Goal: Task Accomplishment & Management: Use online tool/utility

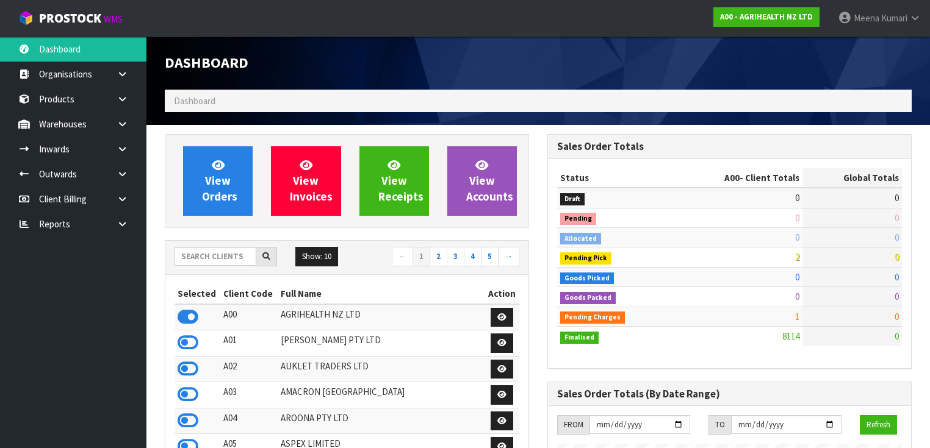
scroll to position [920, 383]
click at [212, 259] on input "text" at bounding box center [215, 256] width 82 height 19
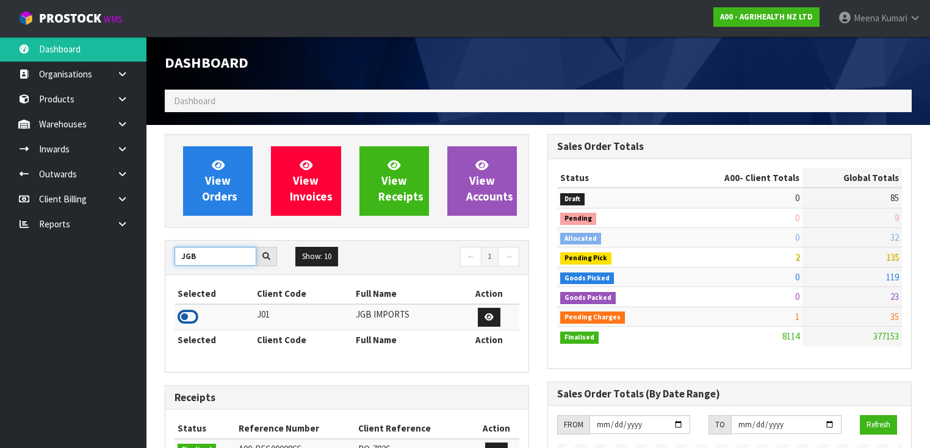
type input "JGB"
click at [192, 315] on icon at bounding box center [188, 317] width 21 height 18
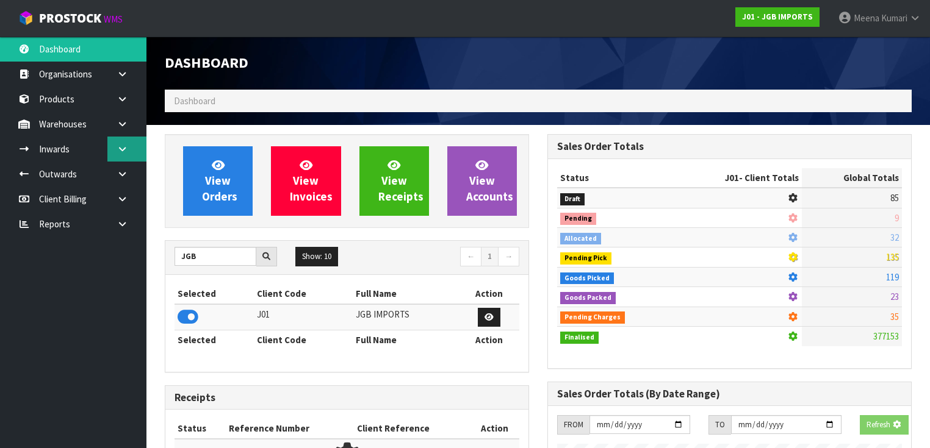
scroll to position [763, 383]
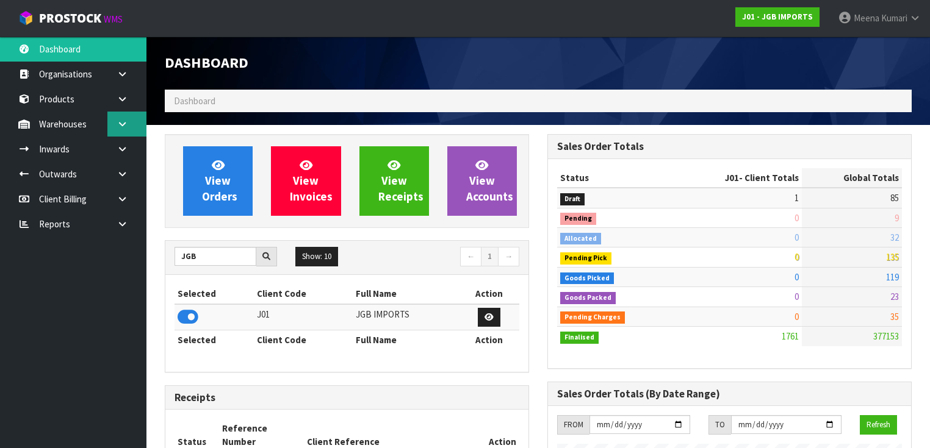
click at [126, 121] on icon at bounding box center [123, 124] width 12 height 9
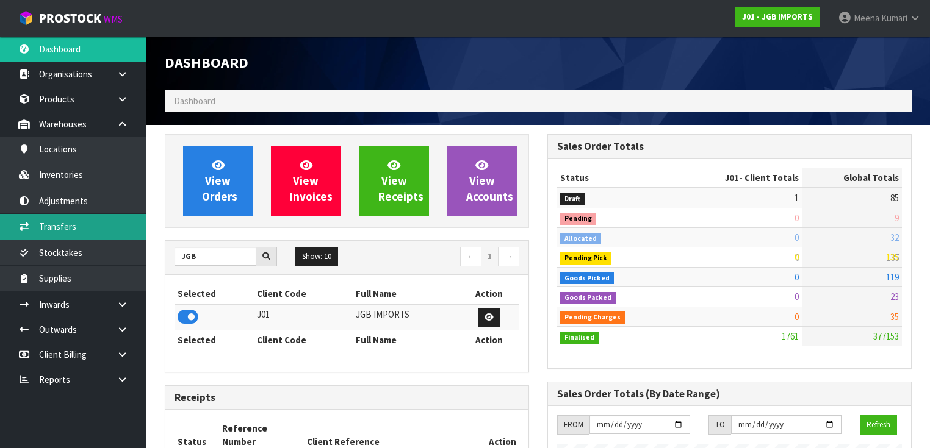
click at [91, 238] on link "Transfers" at bounding box center [73, 226] width 146 height 25
click at [93, 220] on link "Transfers" at bounding box center [73, 226] width 146 height 25
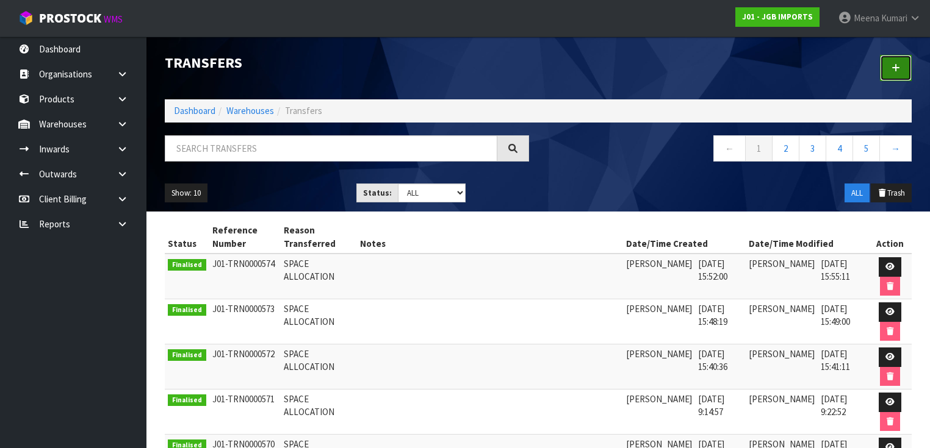
click at [893, 71] on icon at bounding box center [895, 67] width 9 height 9
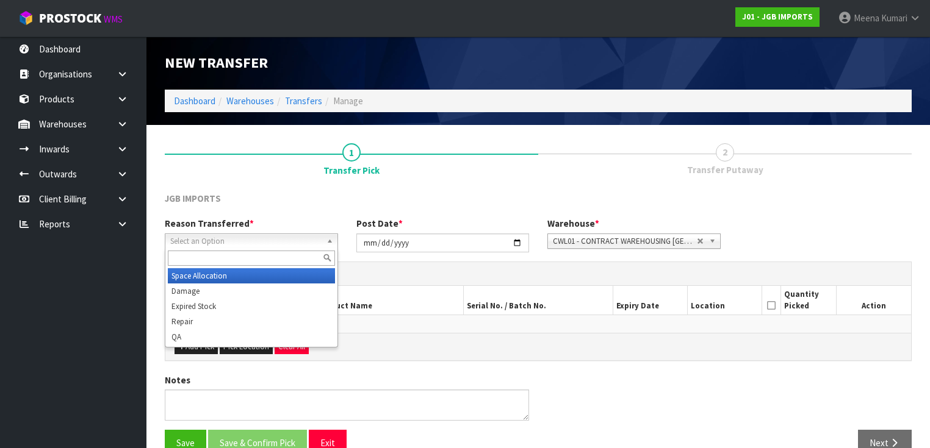
click at [289, 242] on span "Select an Option" at bounding box center [245, 241] width 151 height 15
click at [241, 273] on li "Space Allocation" at bounding box center [251, 275] width 167 height 15
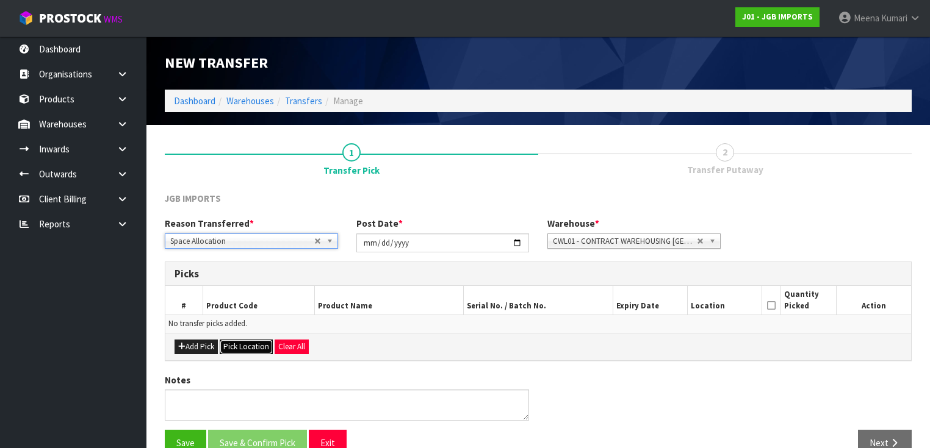
drag, startPoint x: 260, startPoint y: 347, endPoint x: 249, endPoint y: 334, distance: 16.4
click at [259, 347] on button "Pick Location" at bounding box center [246, 347] width 53 height 15
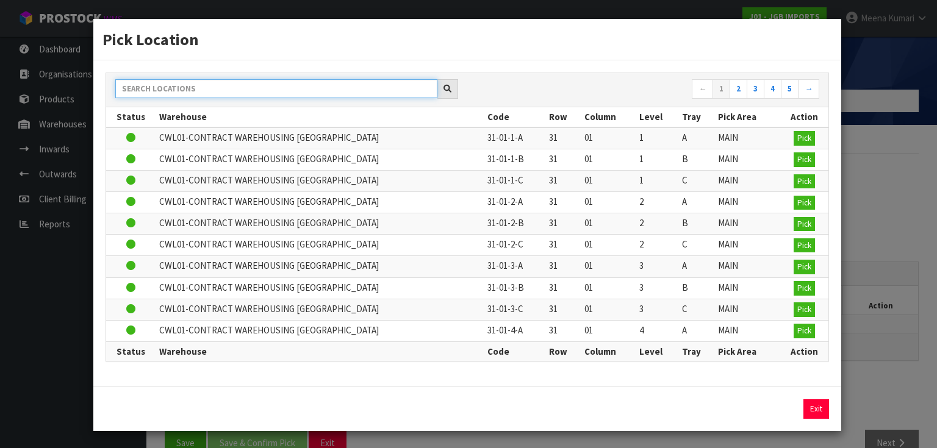
click at [276, 90] on input "text" at bounding box center [276, 88] width 322 height 19
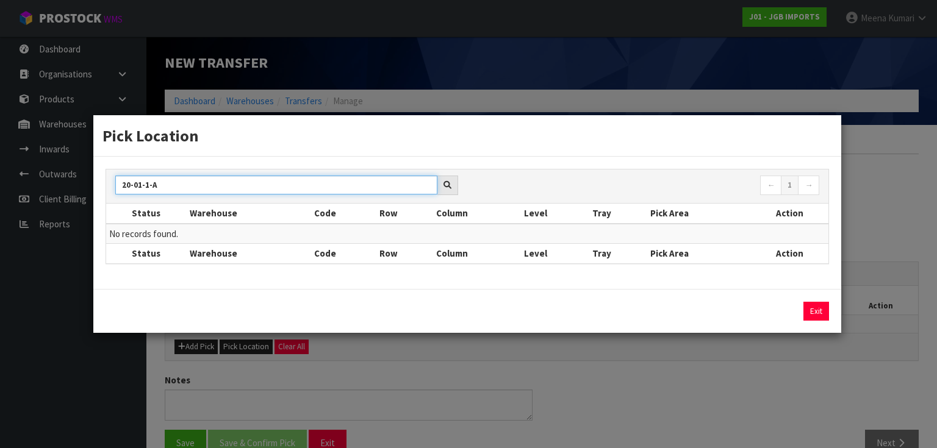
type input "20-01-1-A"
click at [570, 407] on div "Pick Location 20-01-1-A ← 1 → Status Warehouse Code Row Column Level Tray Pick …" at bounding box center [468, 224] width 937 height 448
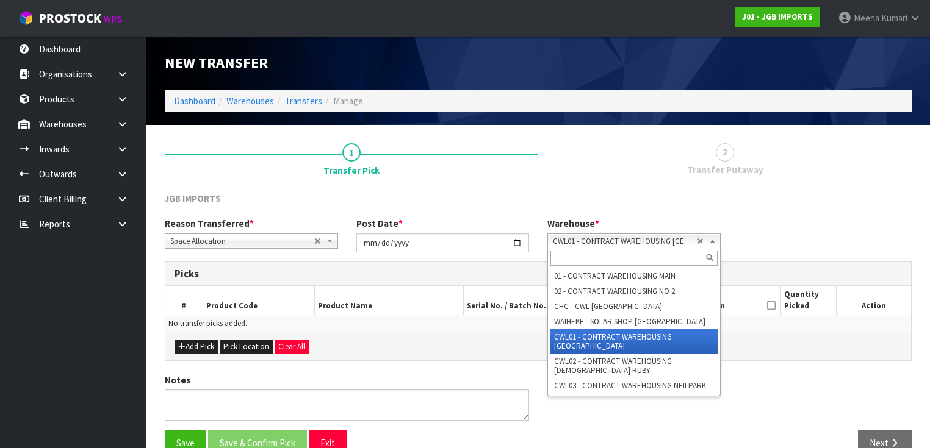
click at [643, 242] on span "CWL01 - CONTRACT WAREHOUSING ALLENS ROAD" at bounding box center [625, 241] width 144 height 15
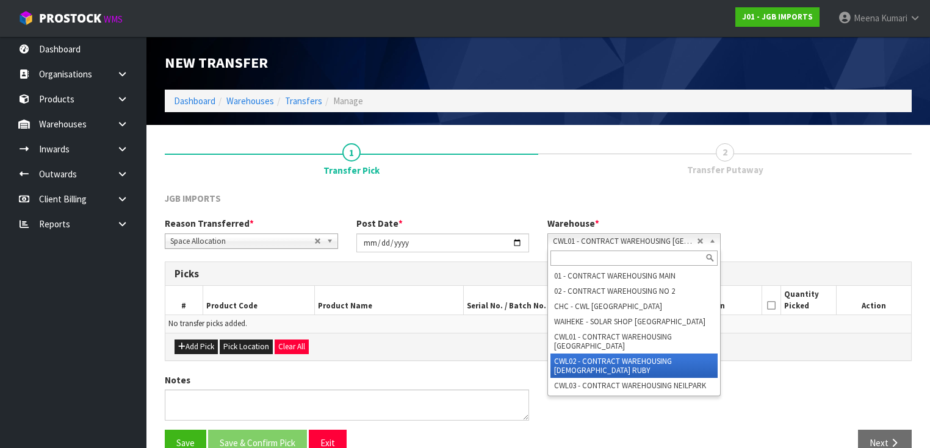
click at [665, 365] on li "CWL02 - CONTRACT WAREHOUSING LADY RUBY" at bounding box center [633, 366] width 167 height 24
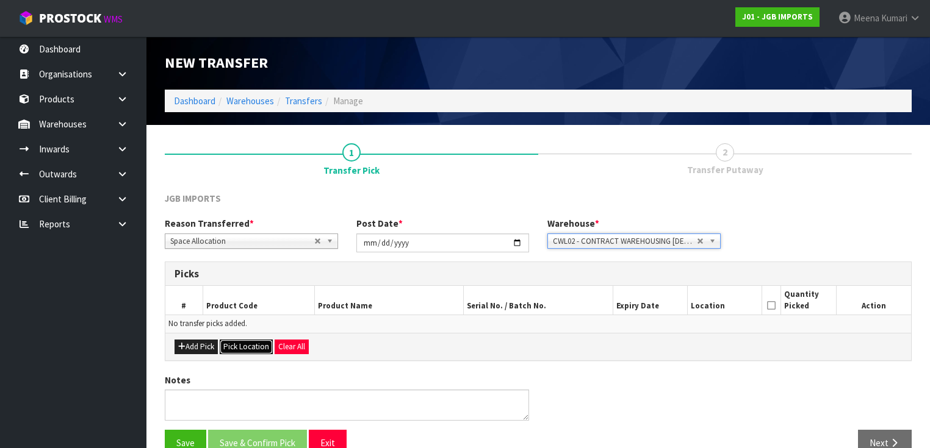
click at [249, 342] on button "Pick Location" at bounding box center [246, 347] width 53 height 15
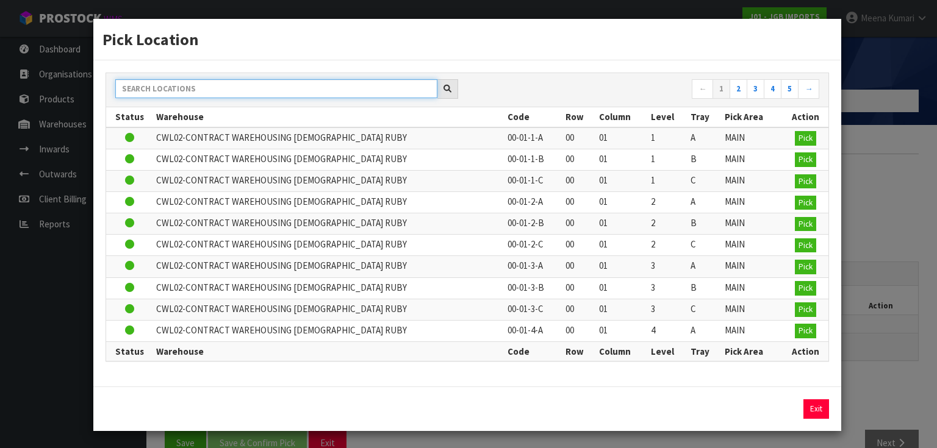
click at [264, 95] on input "text" at bounding box center [276, 88] width 322 height 19
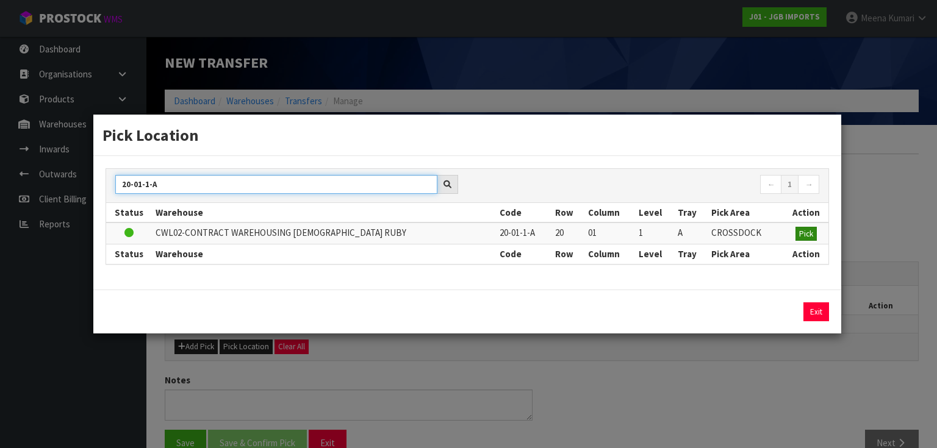
type input "20-01-1-A"
click at [808, 238] on span "Pick" at bounding box center [806, 234] width 14 height 10
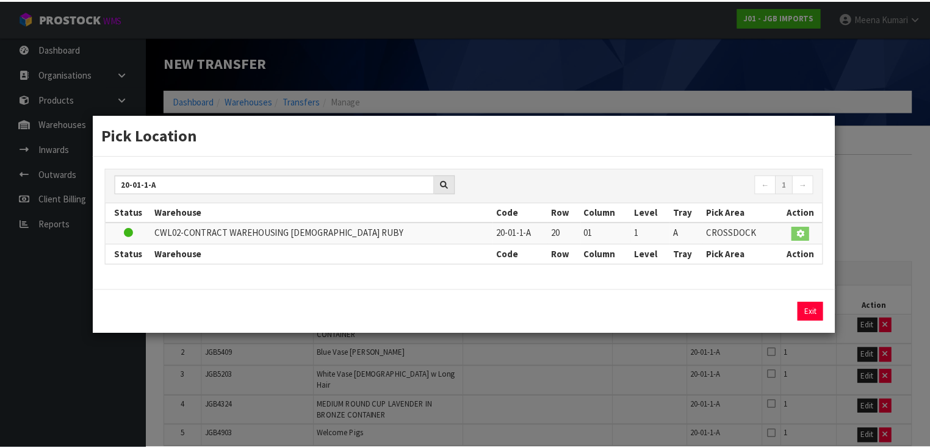
scroll to position [2041, 0]
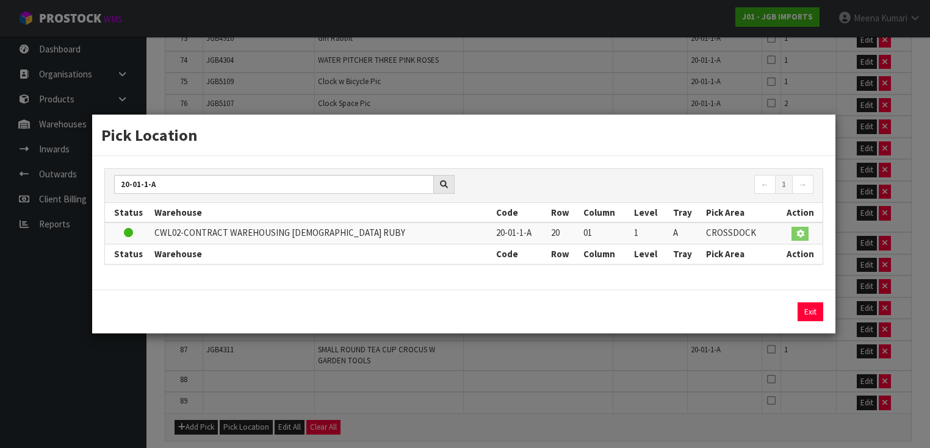
click at [888, 276] on td "Edit" at bounding box center [873, 287] width 74 height 22
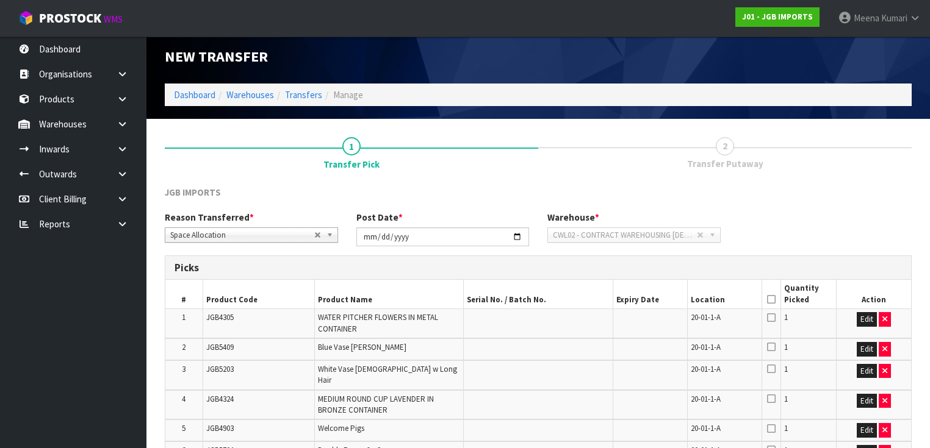
scroll to position [0, 0]
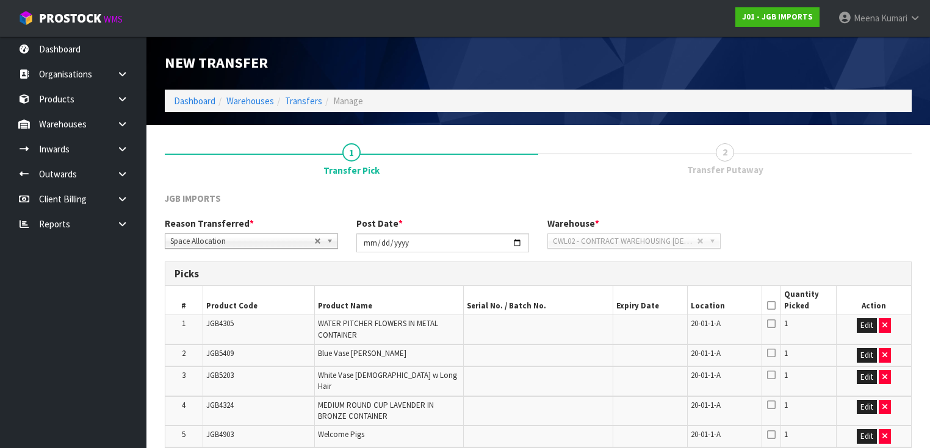
click at [771, 306] on icon at bounding box center [771, 306] width 9 height 1
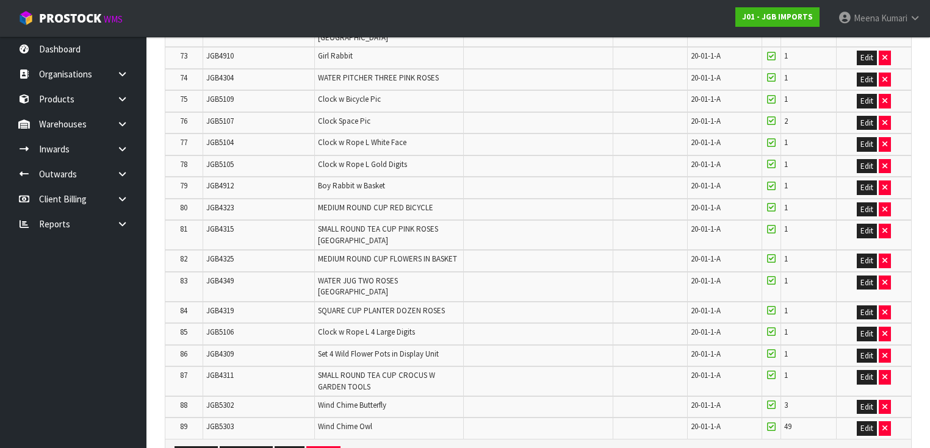
scroll to position [2041, 0]
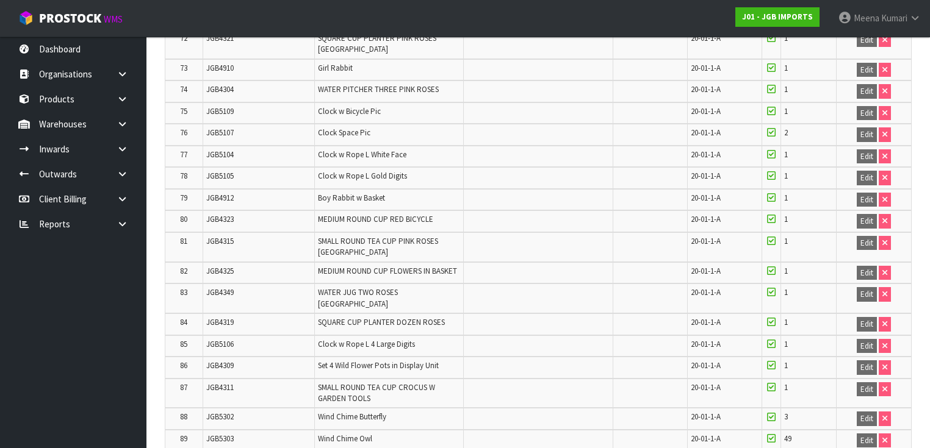
scroll to position [2058, 0]
